Goal: Information Seeking & Learning: Learn about a topic

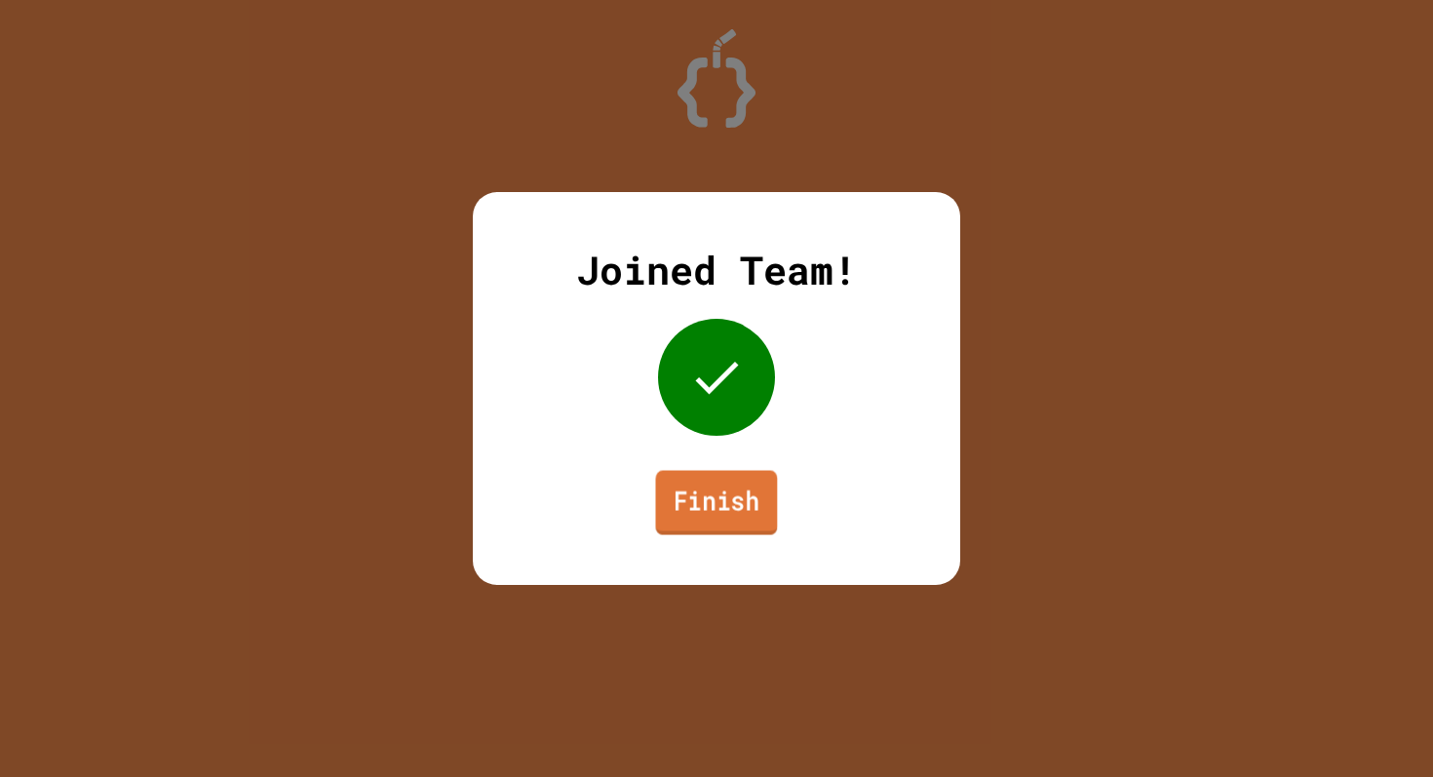
click at [750, 479] on link "Finish" at bounding box center [717, 503] width 122 height 64
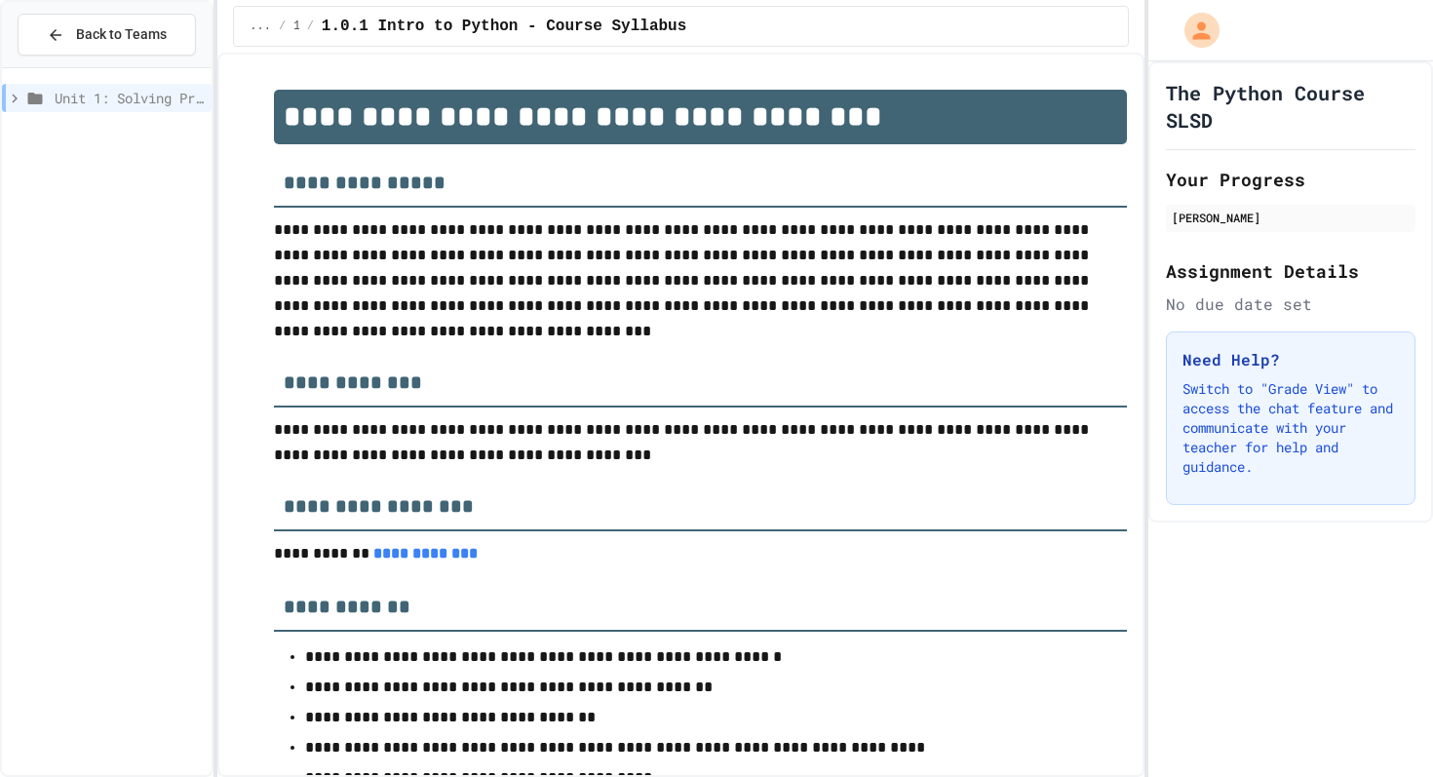
scroll to position [61, 0]
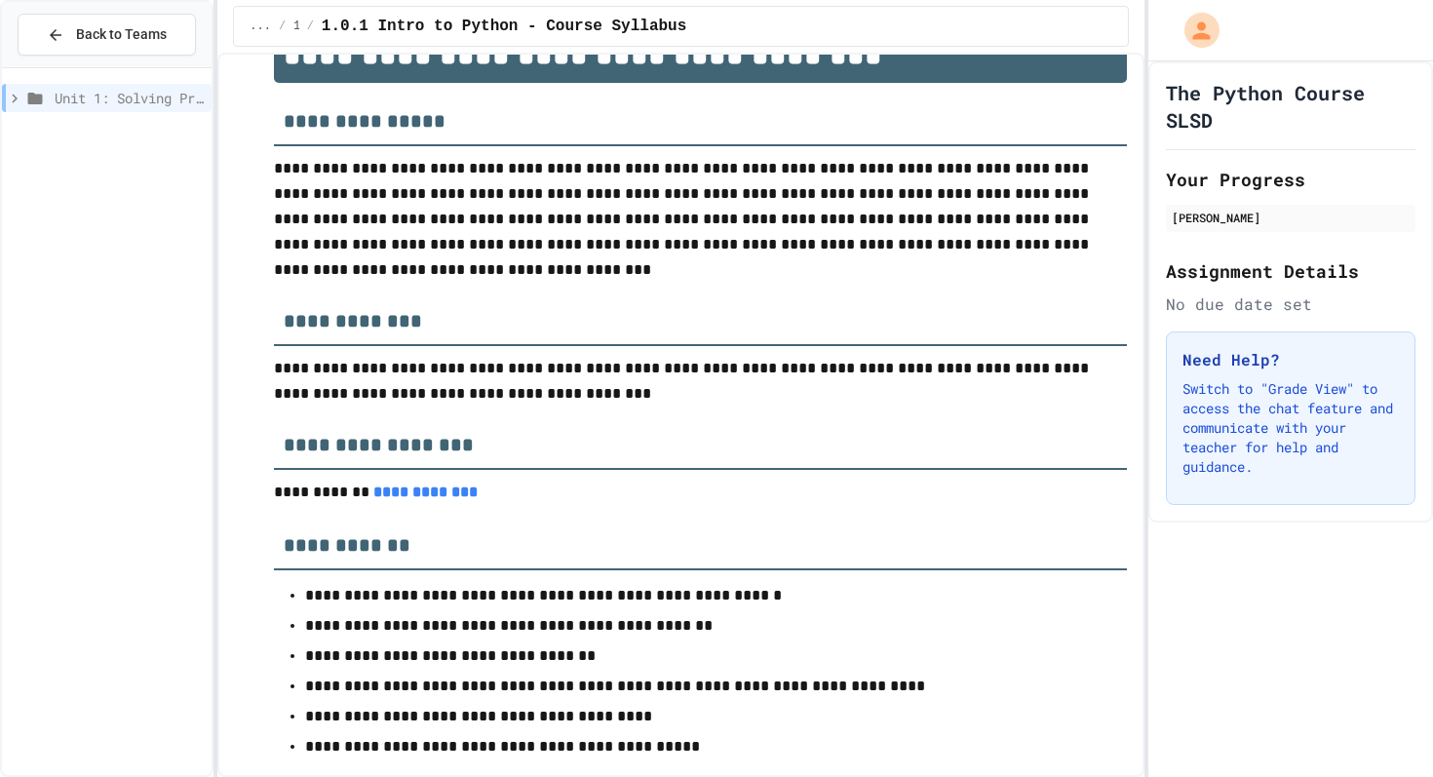
click at [16, 100] on icon at bounding box center [15, 99] width 18 height 18
click at [18, 171] on icon at bounding box center [23, 169] width 18 height 18
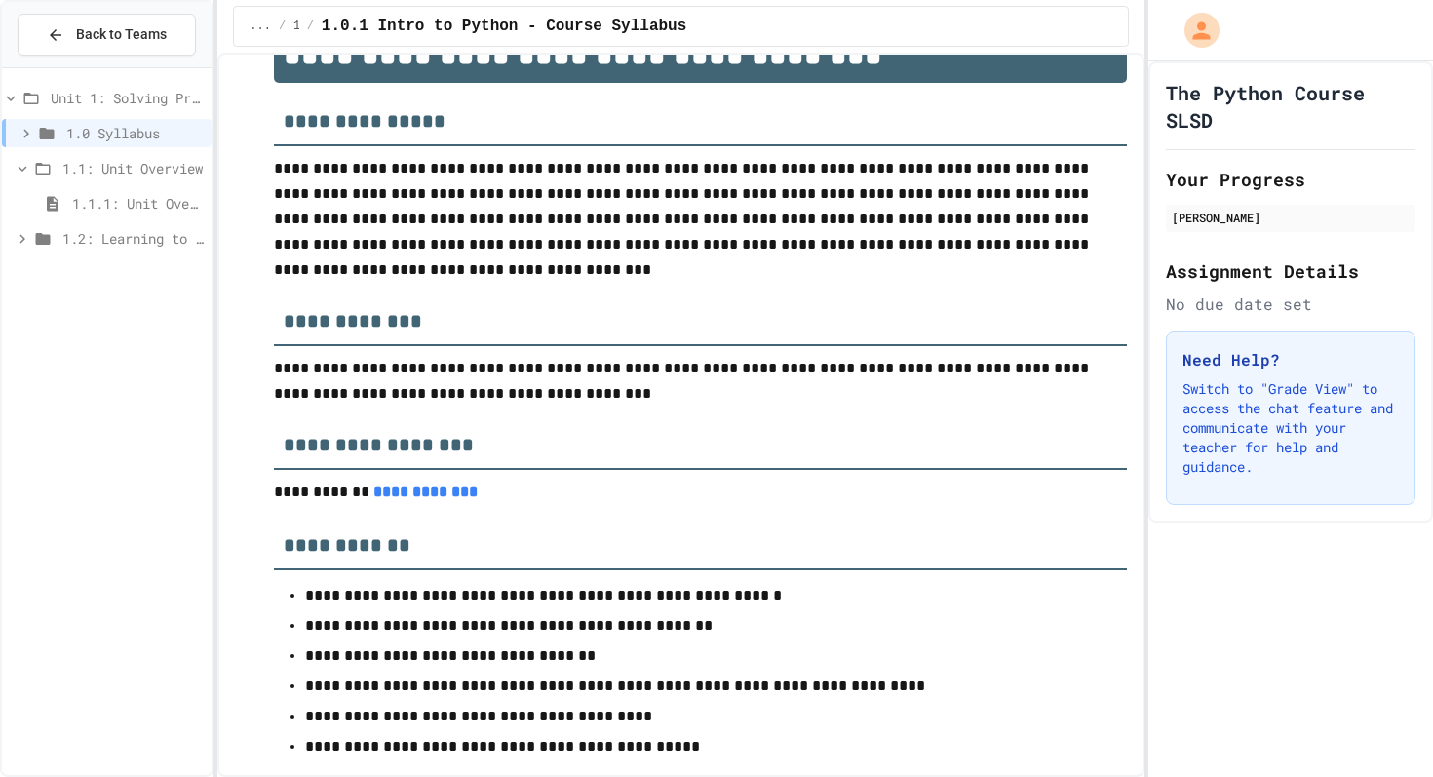
click at [76, 219] on div "1.1.1: Unit Overview" at bounding box center [107, 206] width 210 height 35
click at [76, 211] on span "1.1.1: Unit Overview" at bounding box center [138, 203] width 132 height 20
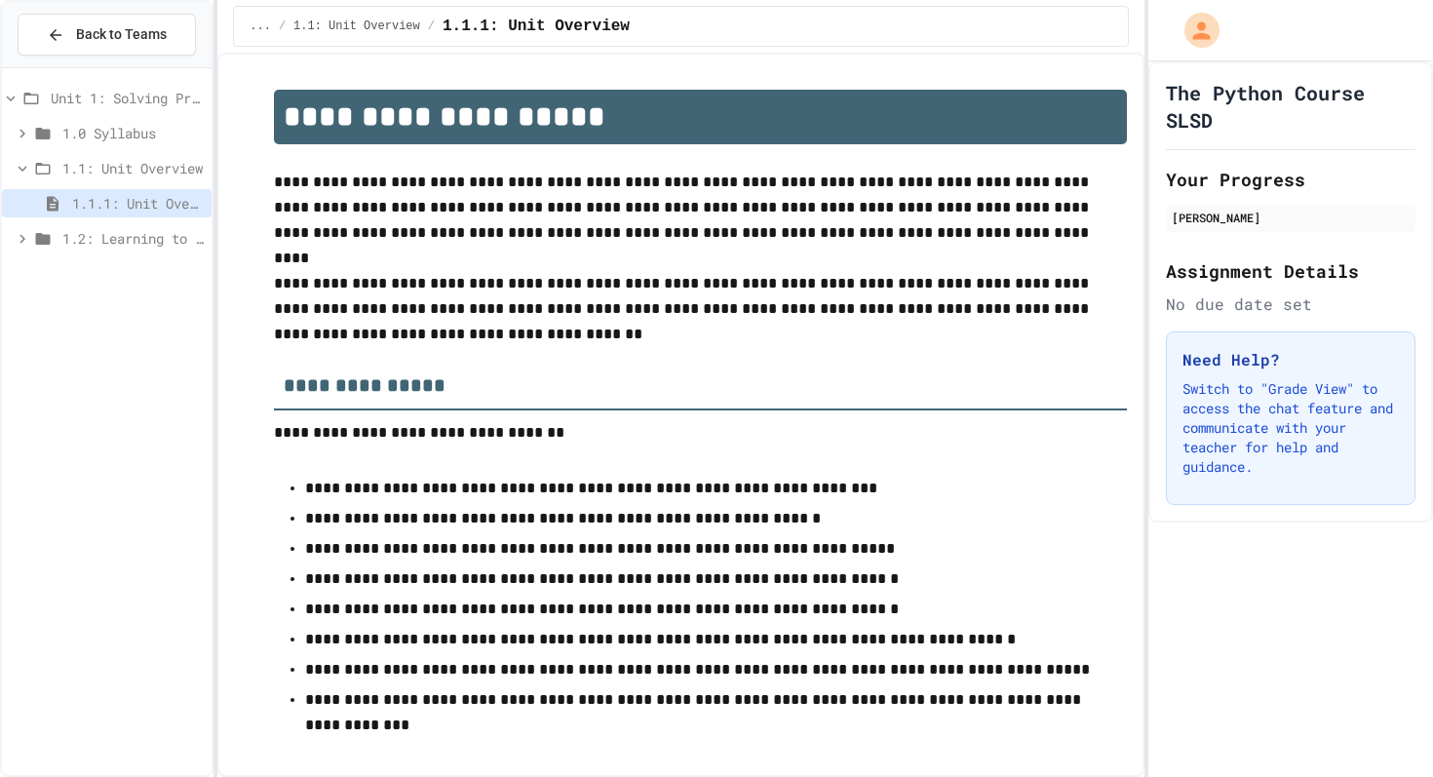
scroll to position [23, 0]
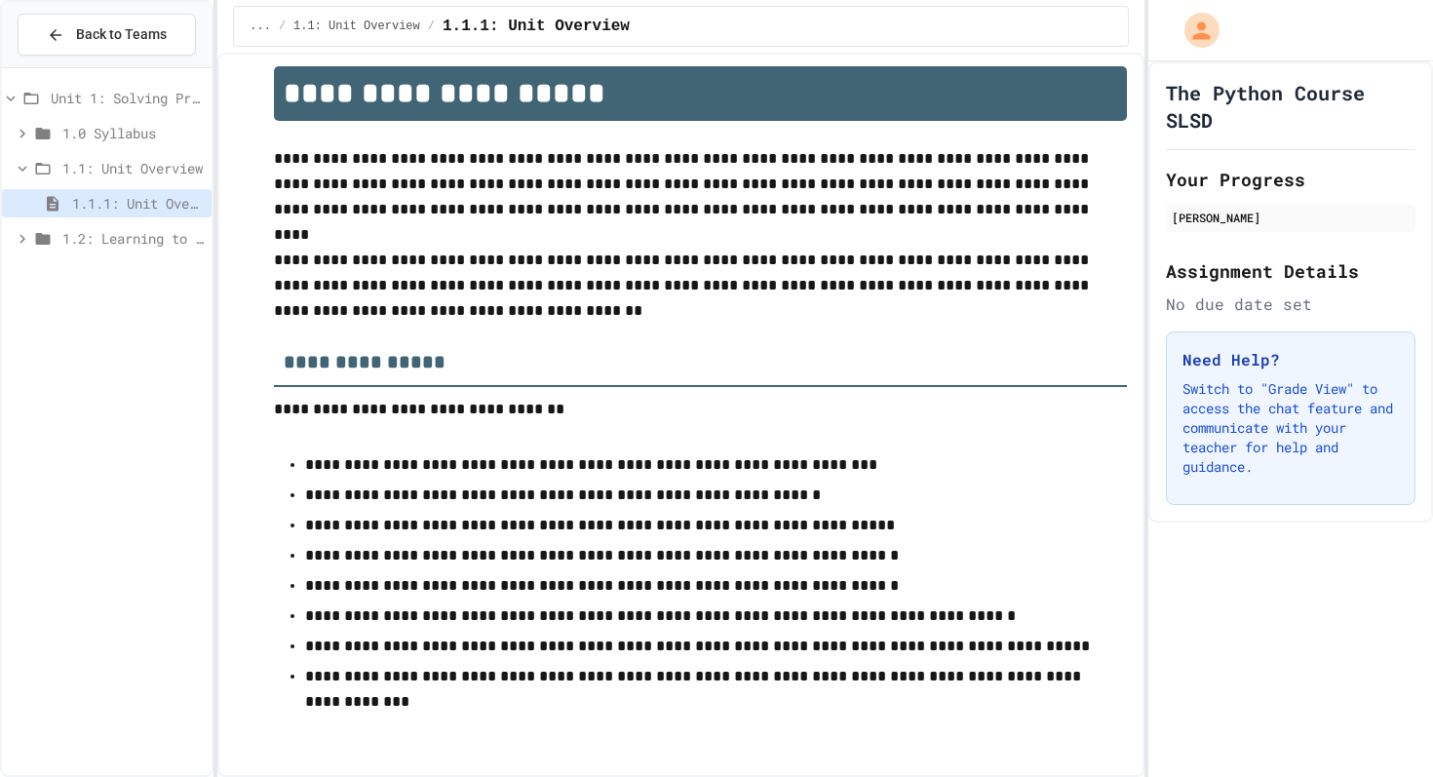
click at [17, 237] on icon at bounding box center [23, 239] width 18 height 18
click at [59, 263] on div "1.2.1: The Growth Mindset" at bounding box center [107, 273] width 210 height 28
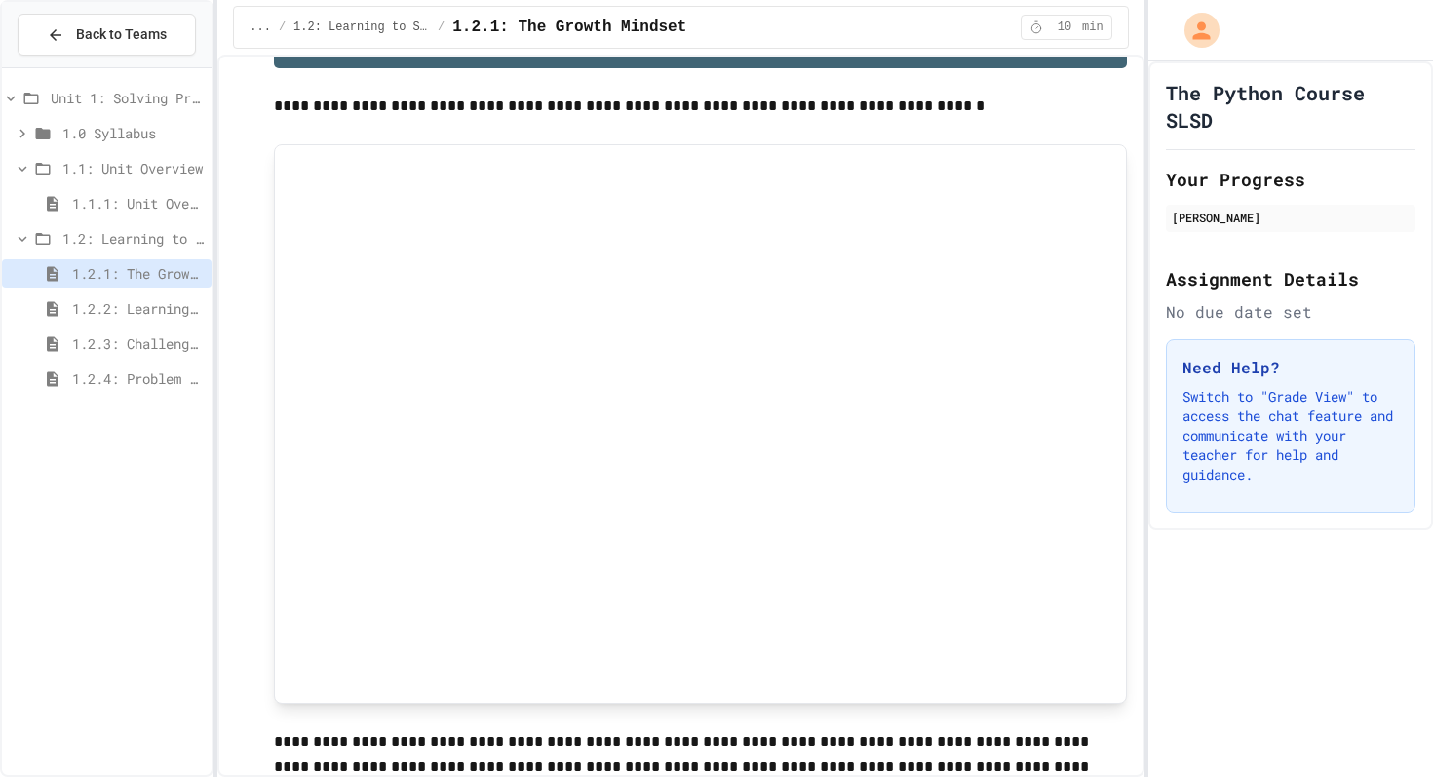
scroll to position [71, 0]
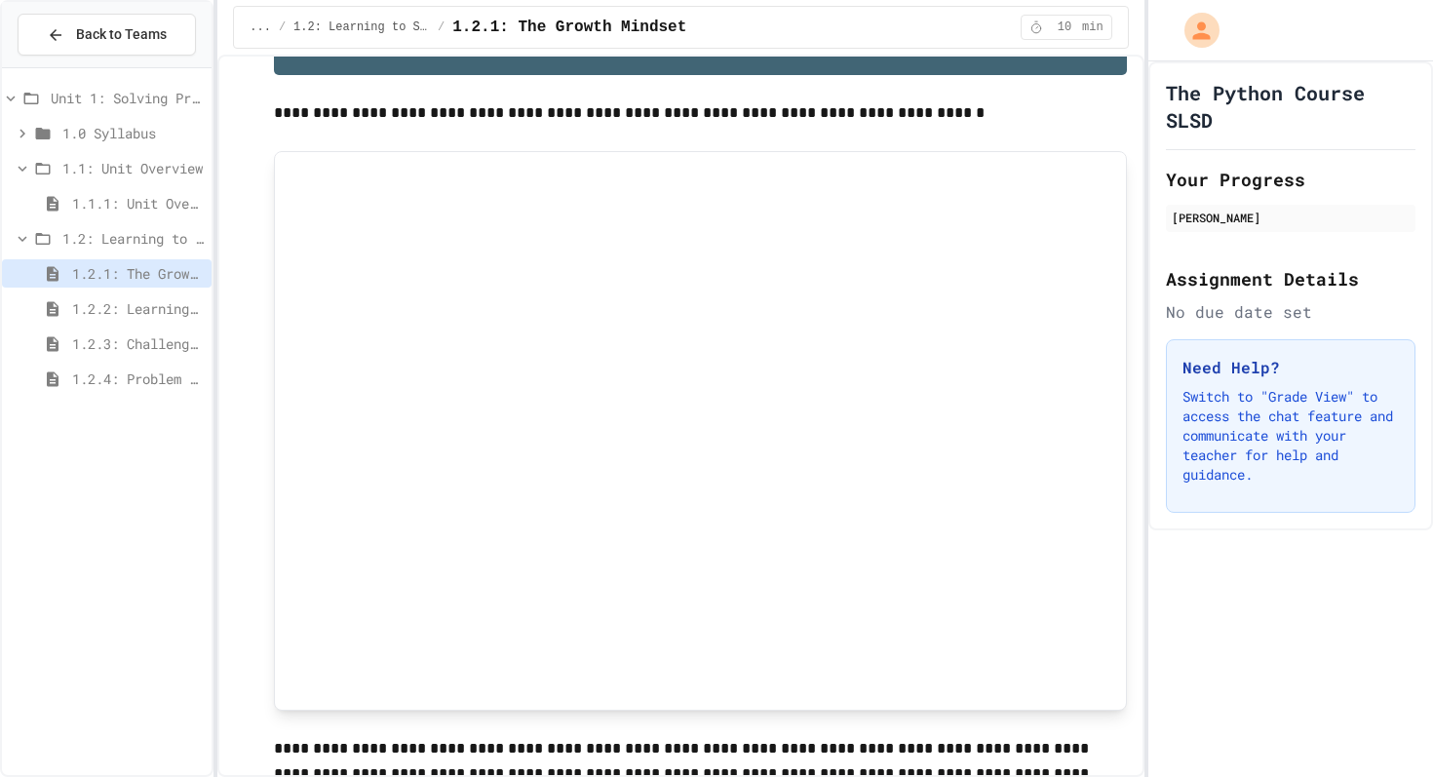
click at [984, 701] on div at bounding box center [700, 430] width 852 height 559
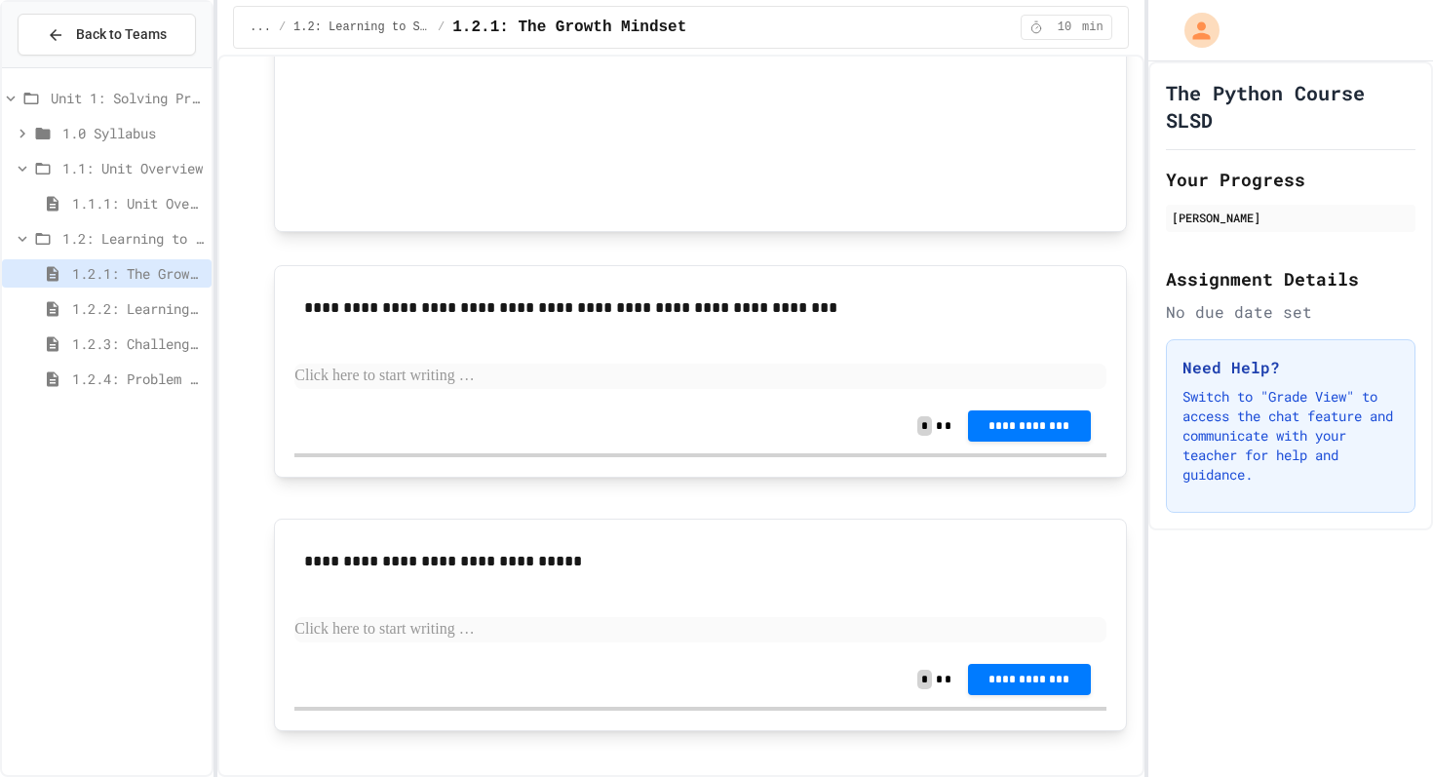
scroll to position [1260, 0]
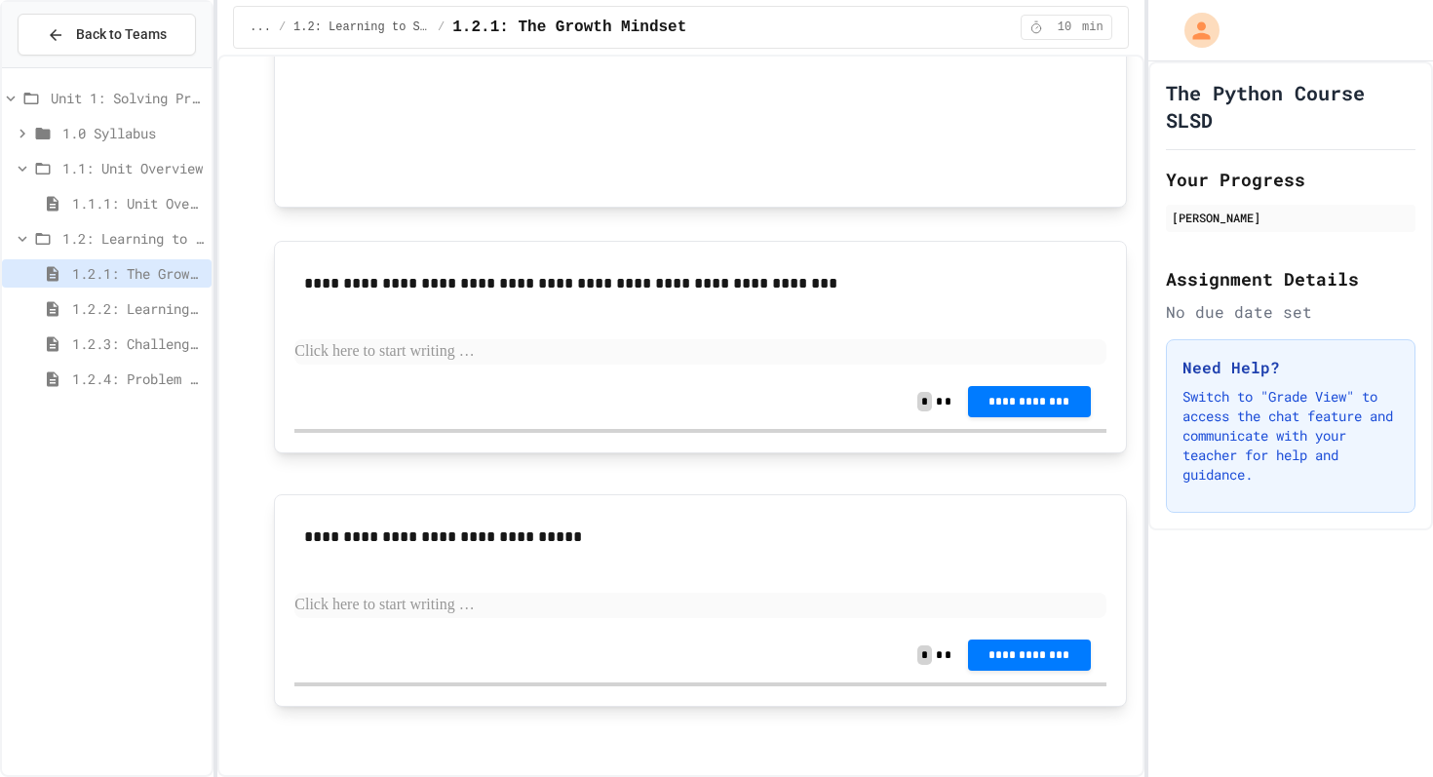
click at [445, 412] on div "**********" at bounding box center [699, 401] width 811 height 55
click at [386, 421] on div "**********" at bounding box center [699, 401] width 811 height 55
click at [850, 357] on p at bounding box center [699, 351] width 811 height 25
click at [1054, 388] on button "**********" at bounding box center [1029, 399] width 123 height 31
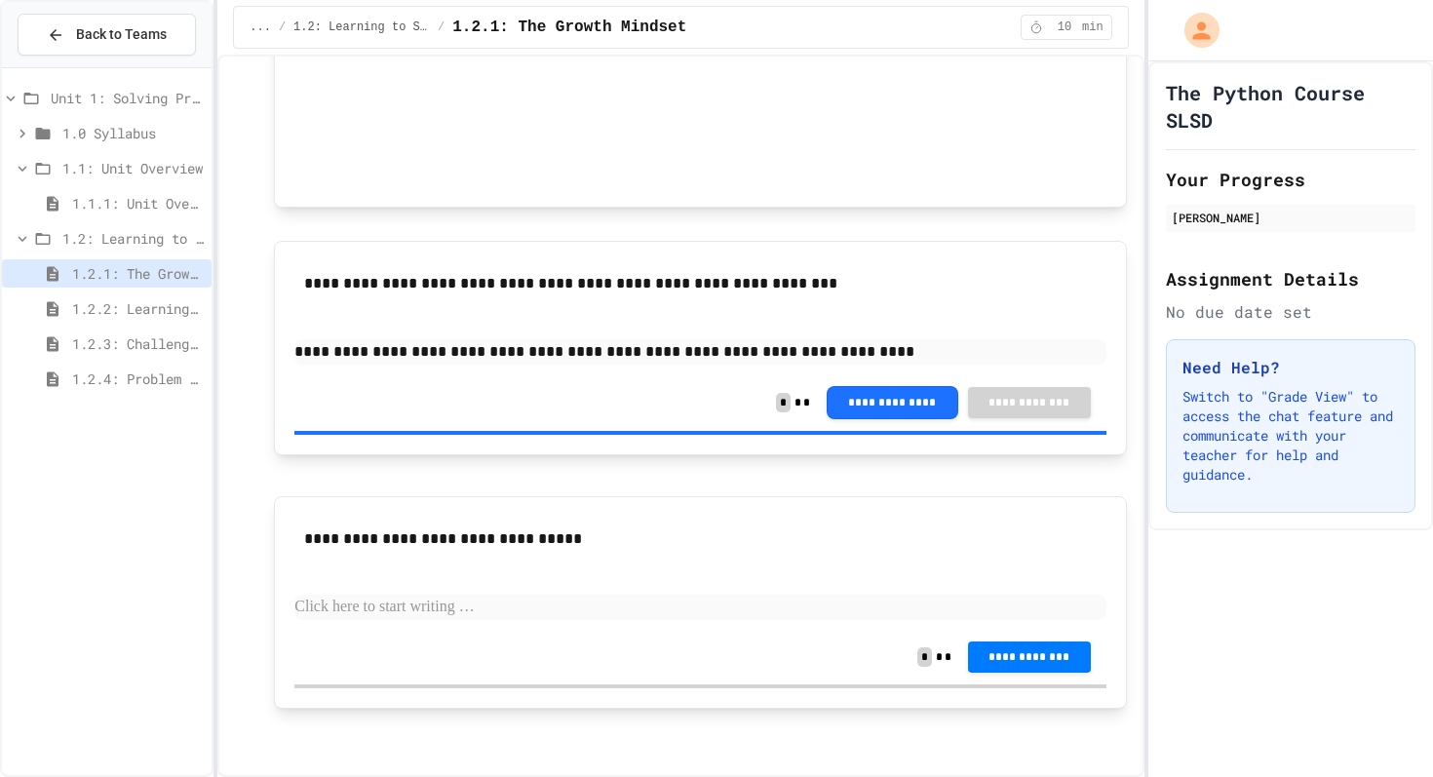
click at [584, 607] on p at bounding box center [699, 607] width 811 height 25
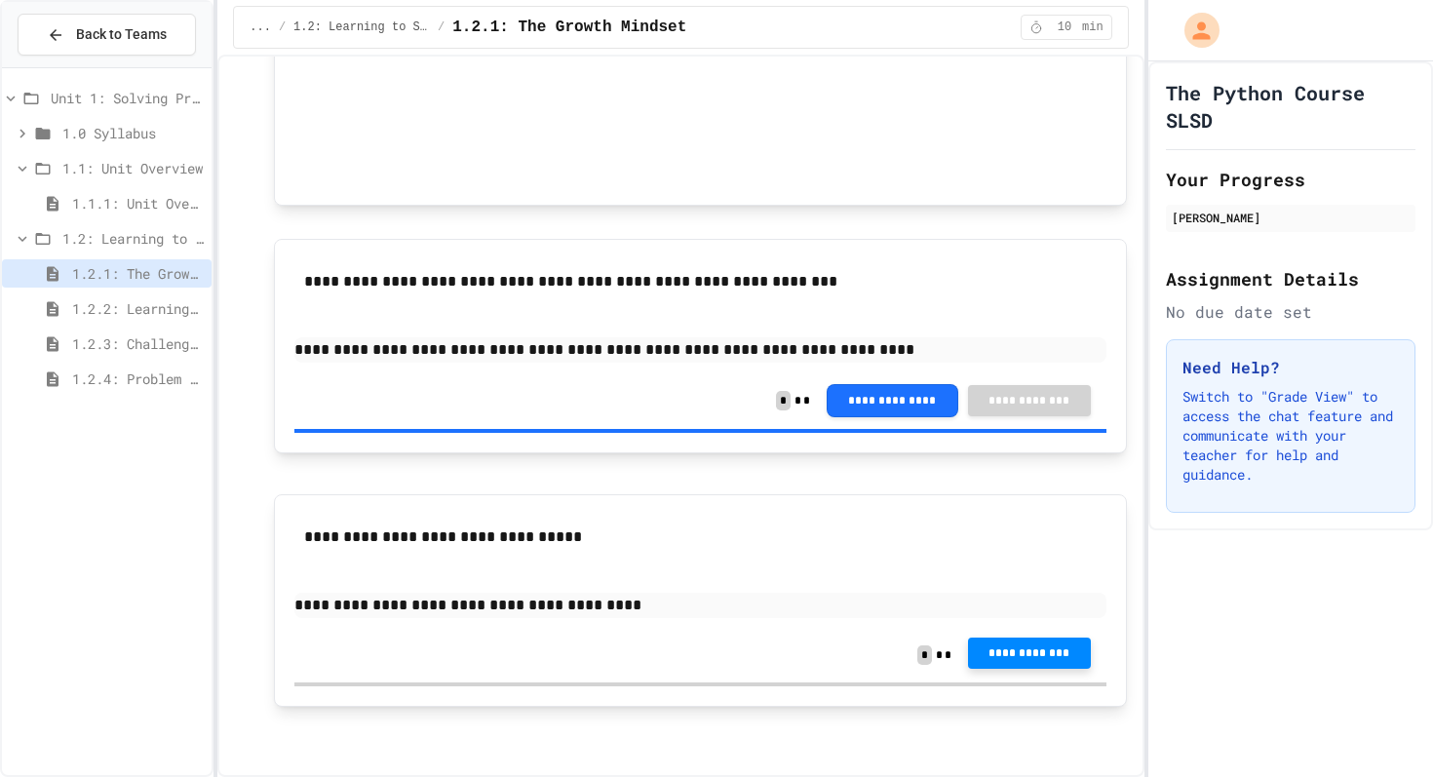
click at [986, 650] on span "**********" at bounding box center [1029, 653] width 92 height 16
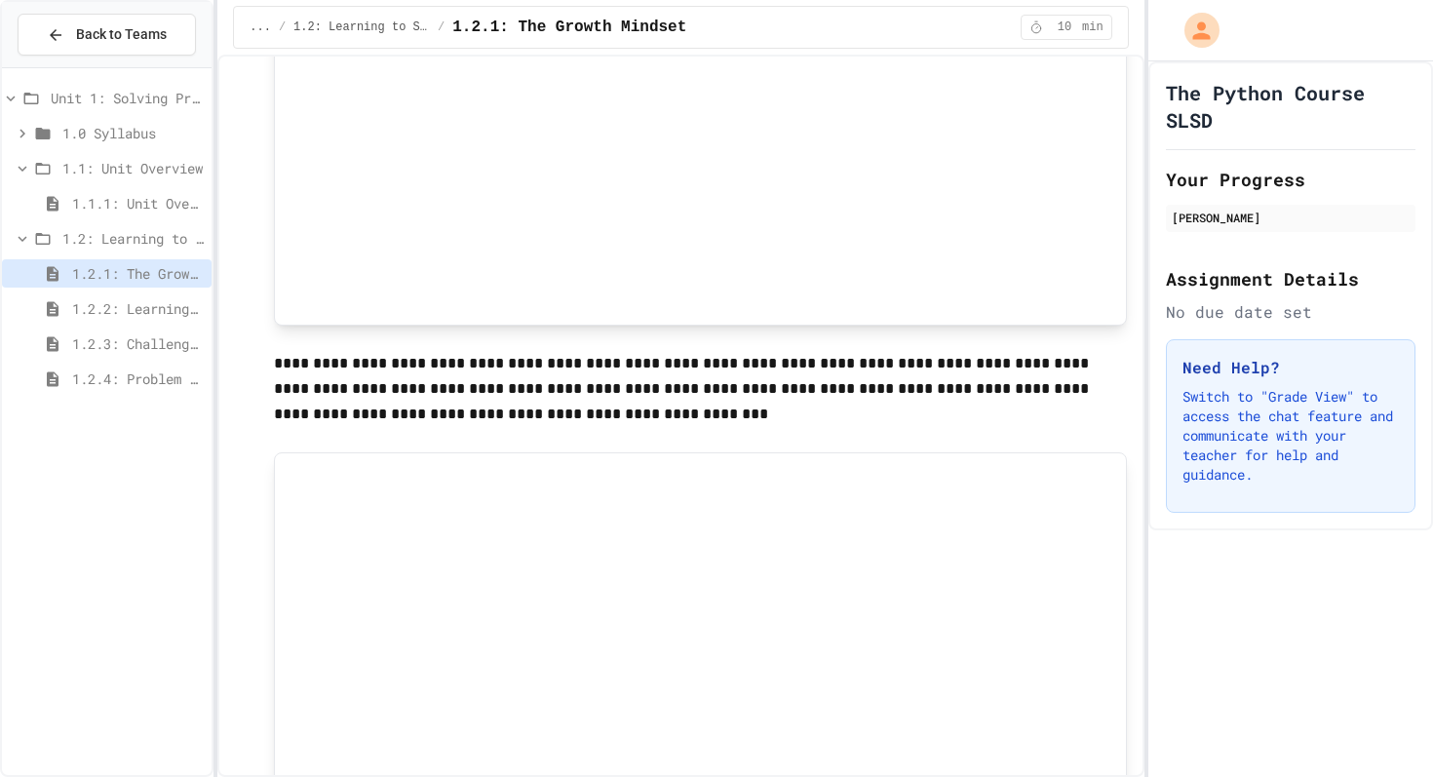
scroll to position [0, 0]
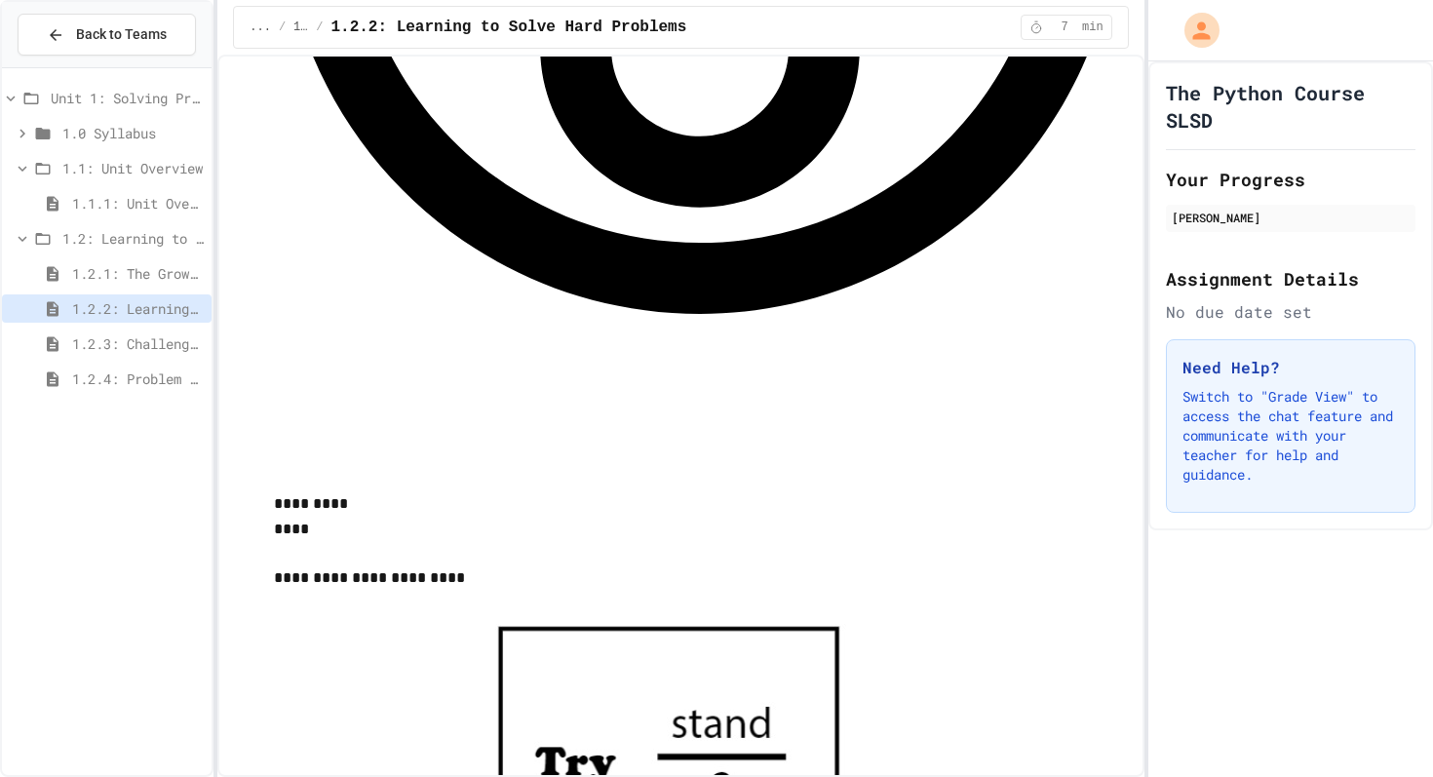
scroll to position [1704, 0]
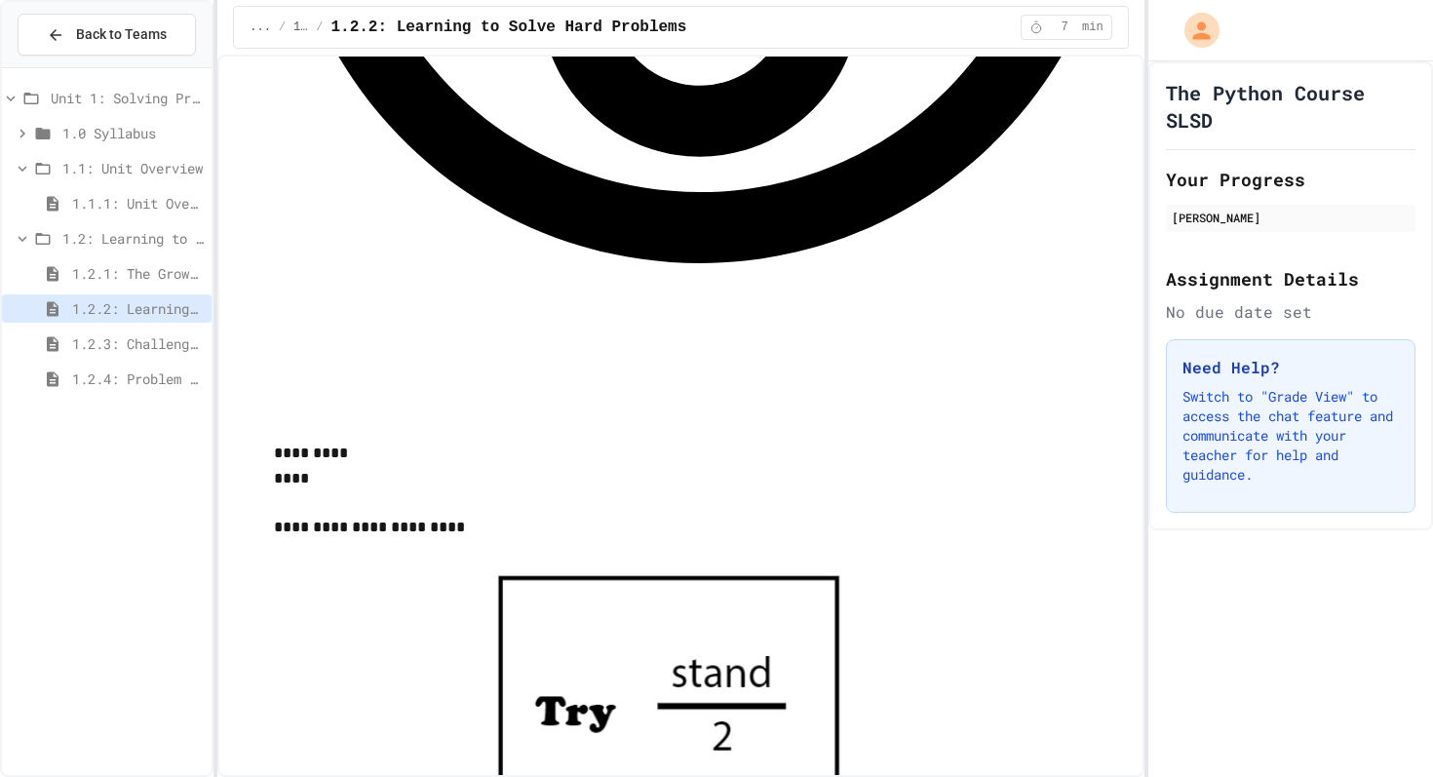
scroll to position [1742, 0]
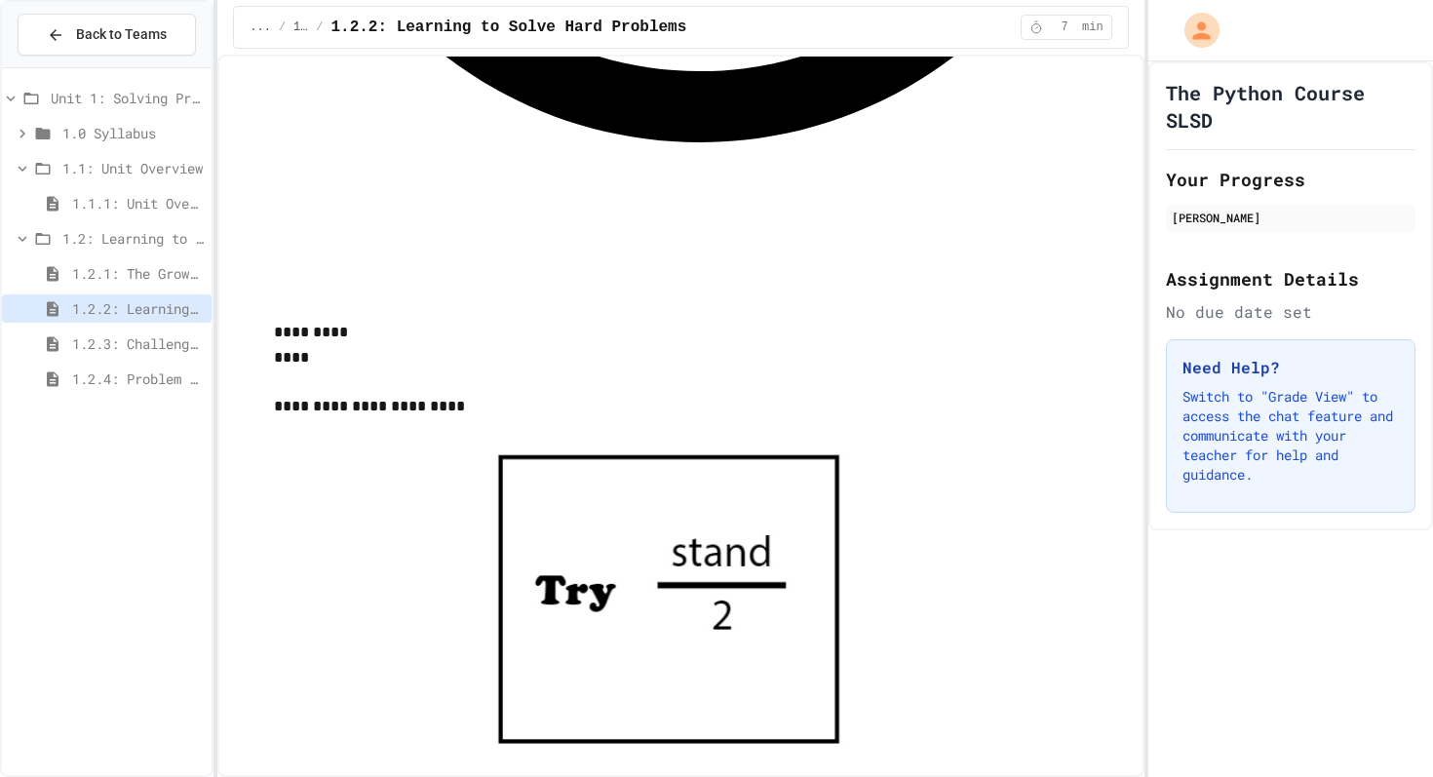
scroll to position [1881, 0]
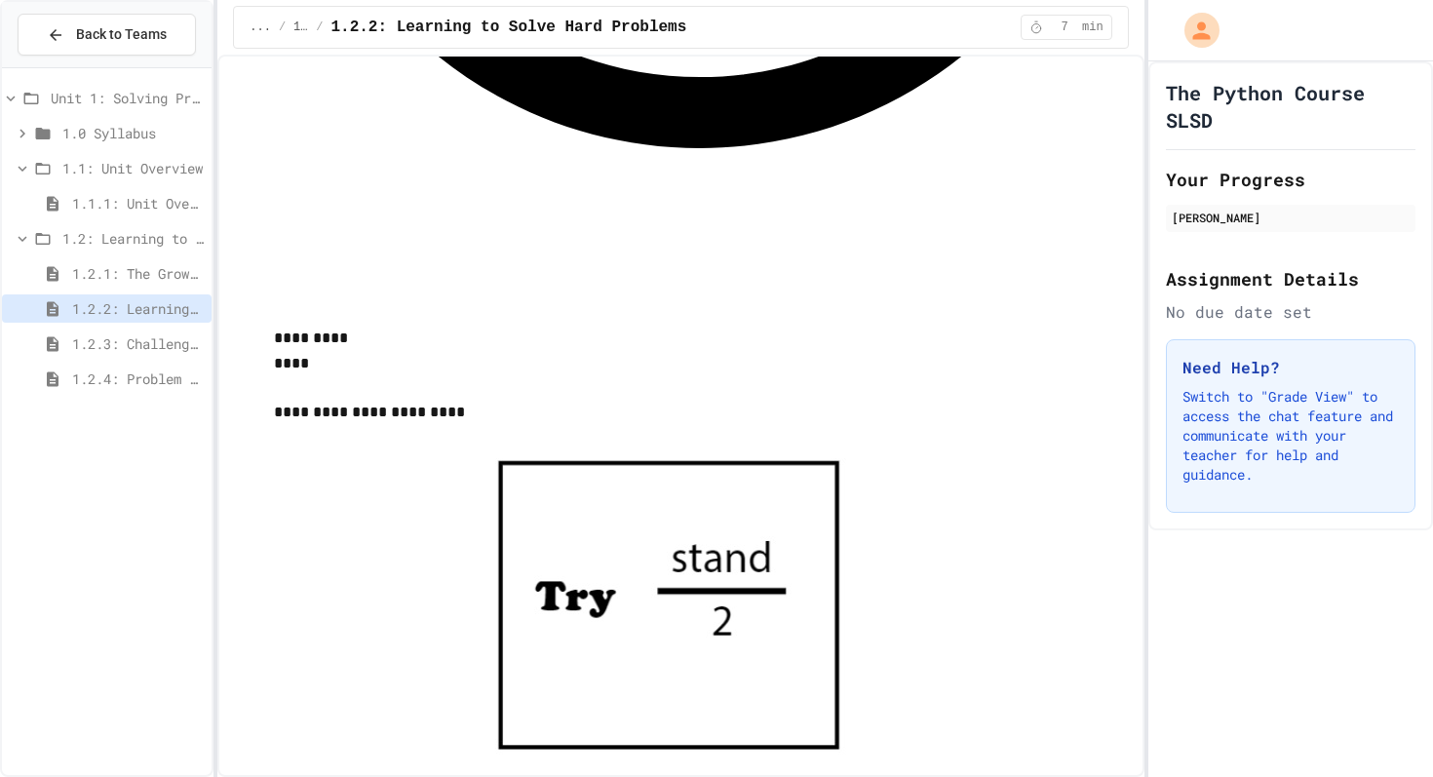
scroll to position [1852, 0]
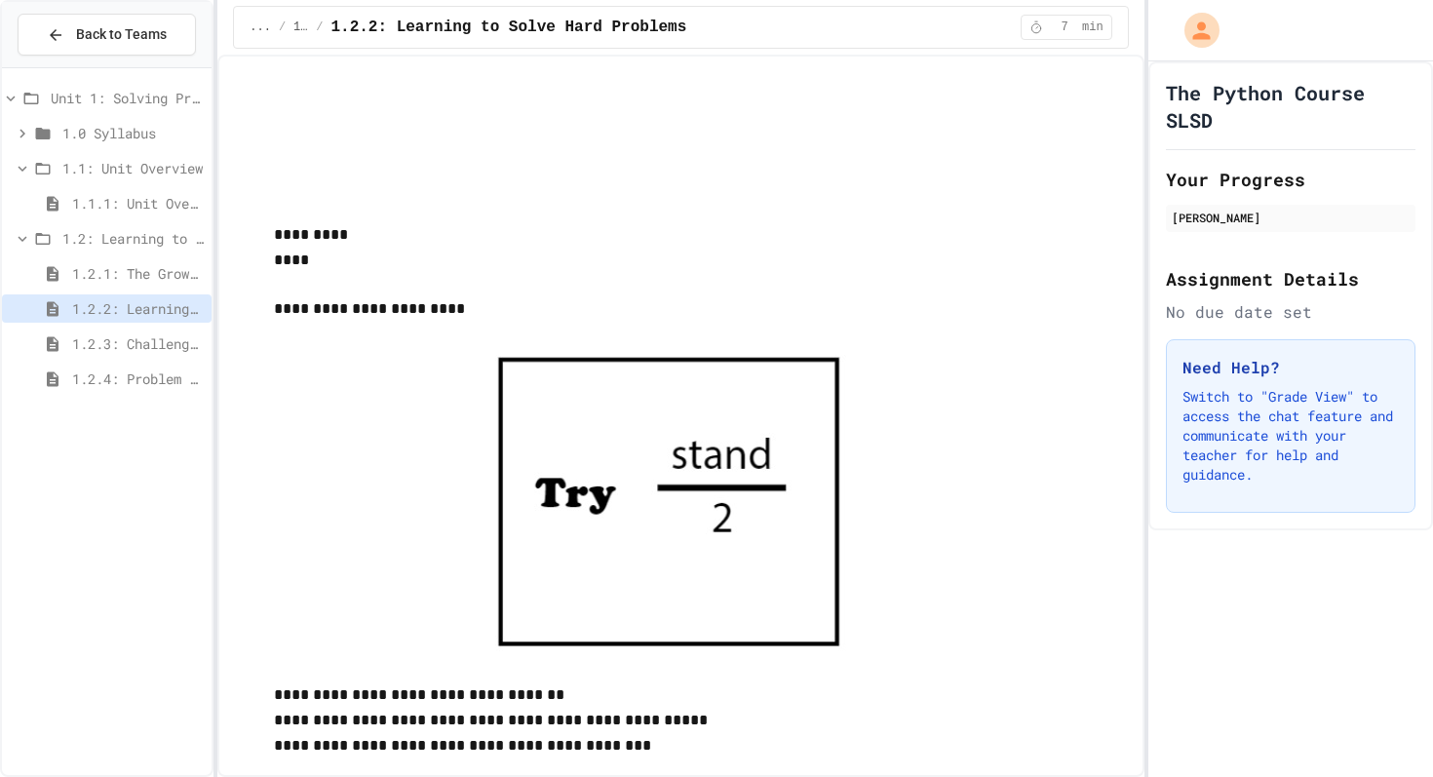
scroll to position [2409, 0]
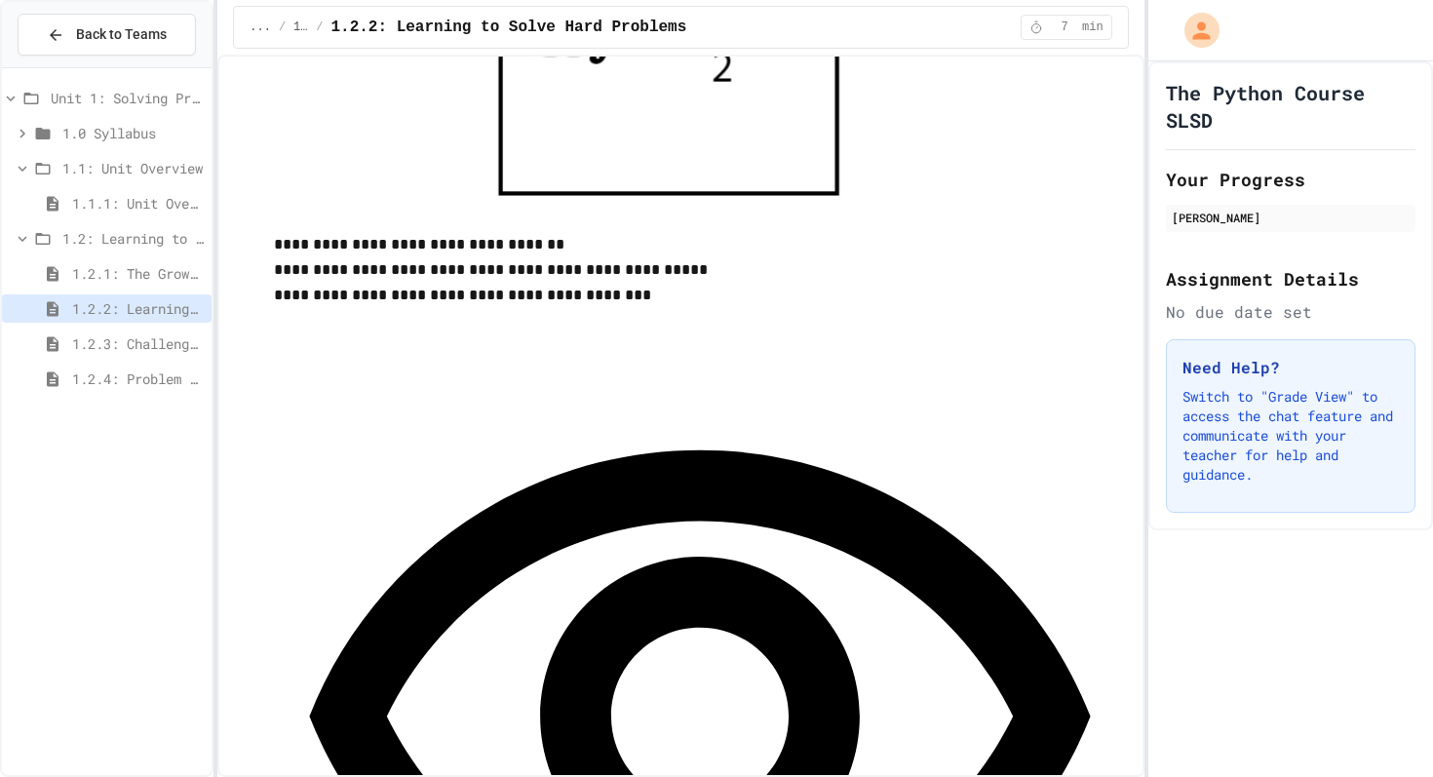
click at [137, 337] on span "1.2.3: Challenge Problem - The Bridge" at bounding box center [138, 343] width 132 height 20
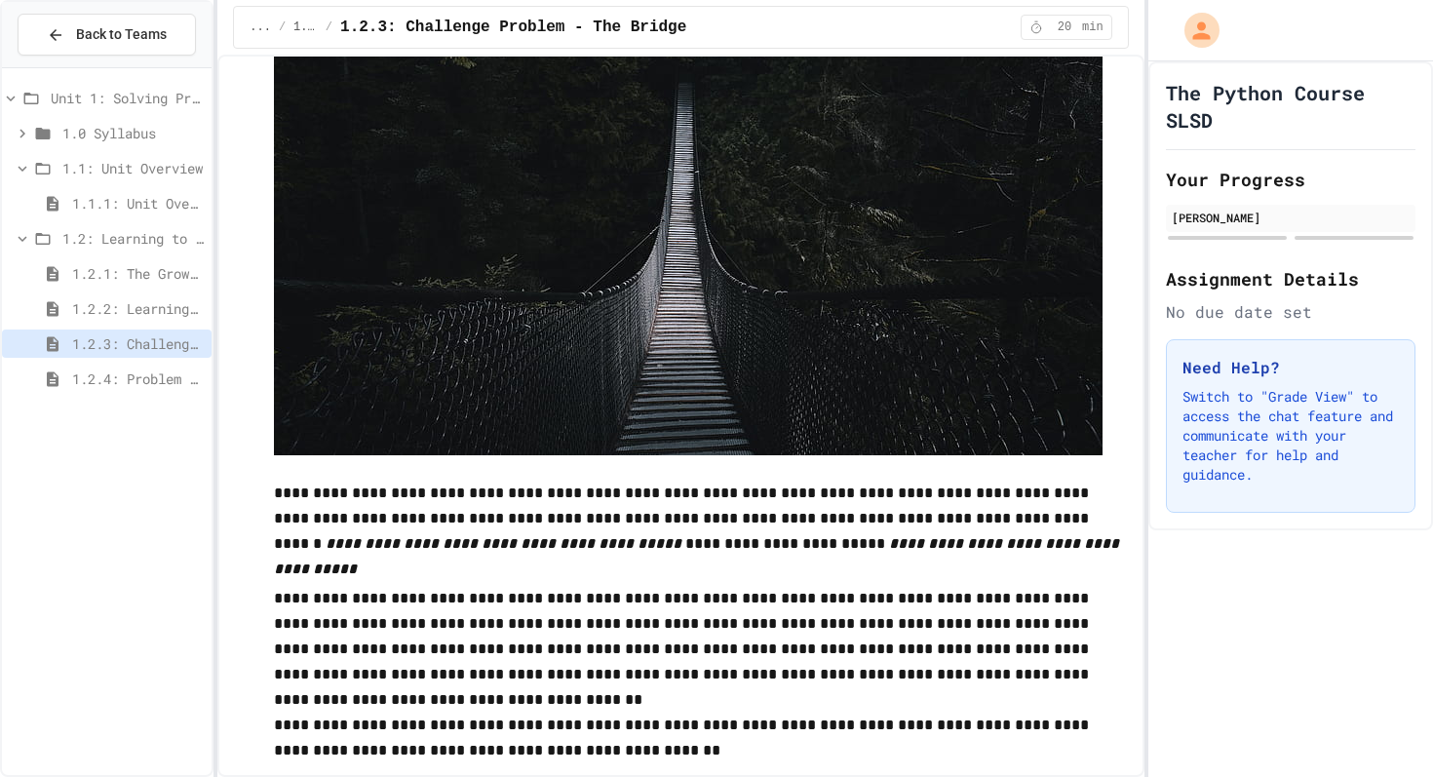
scroll to position [324, 0]
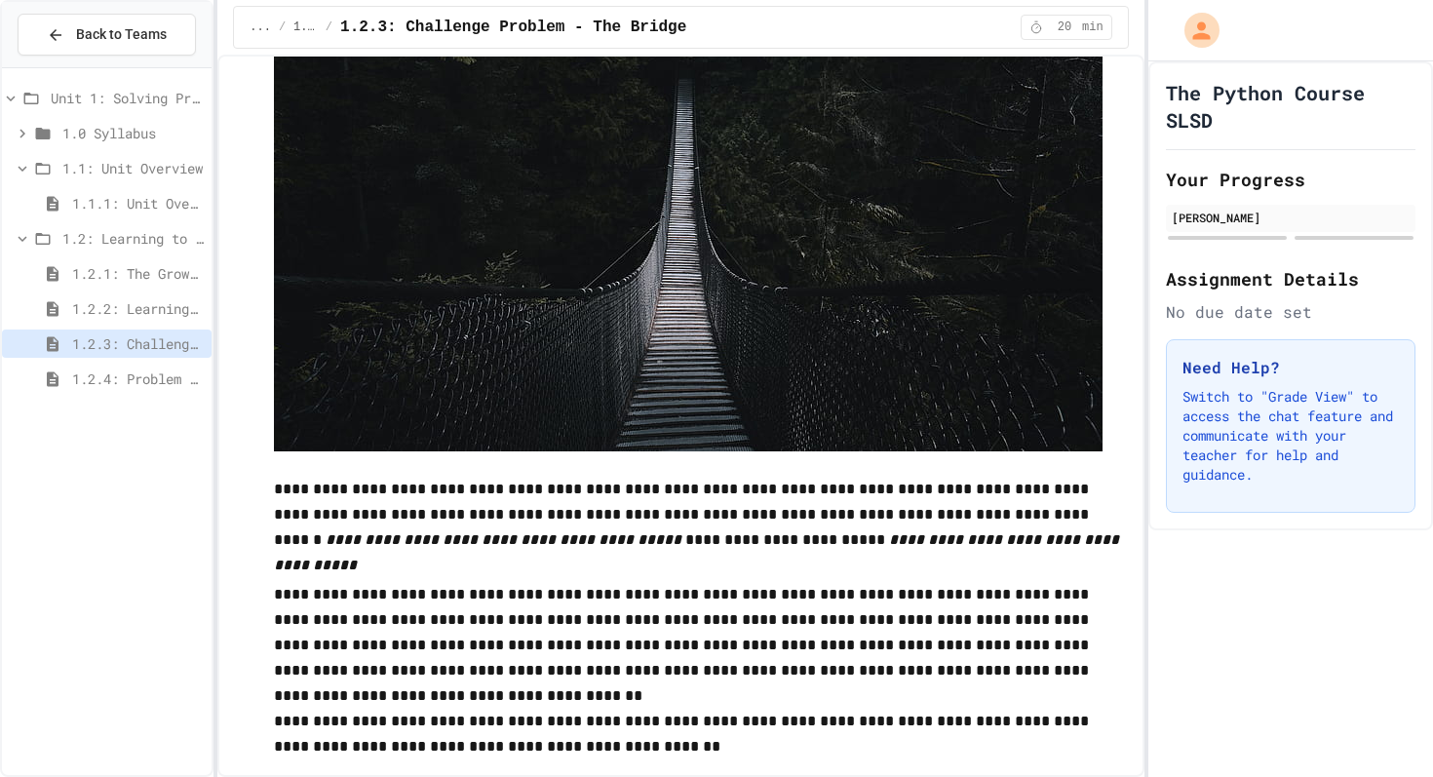
click at [727, 298] on img at bounding box center [688, 175] width 828 height 553
